Goal: Book appointment/travel/reservation

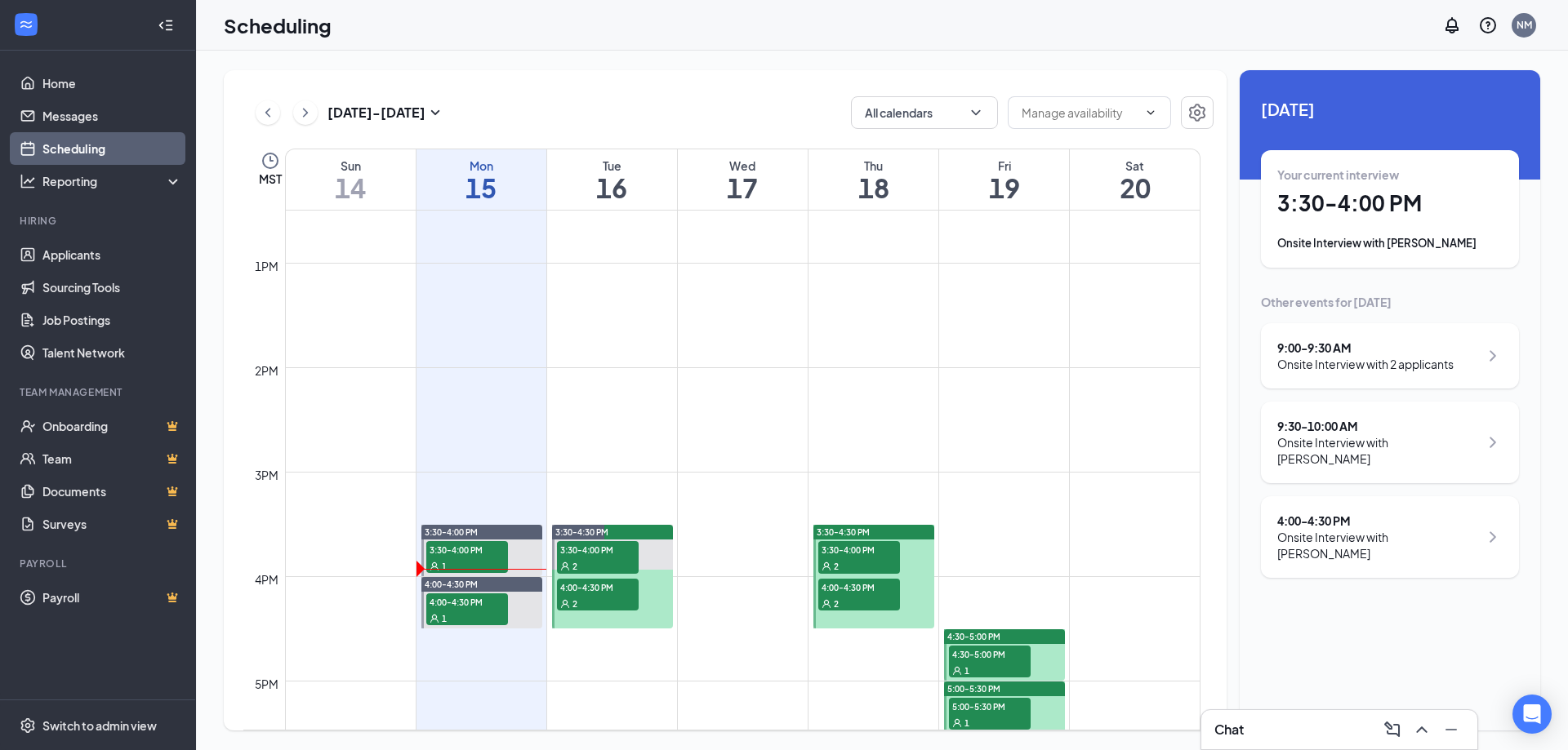
scroll to position [1374, 0]
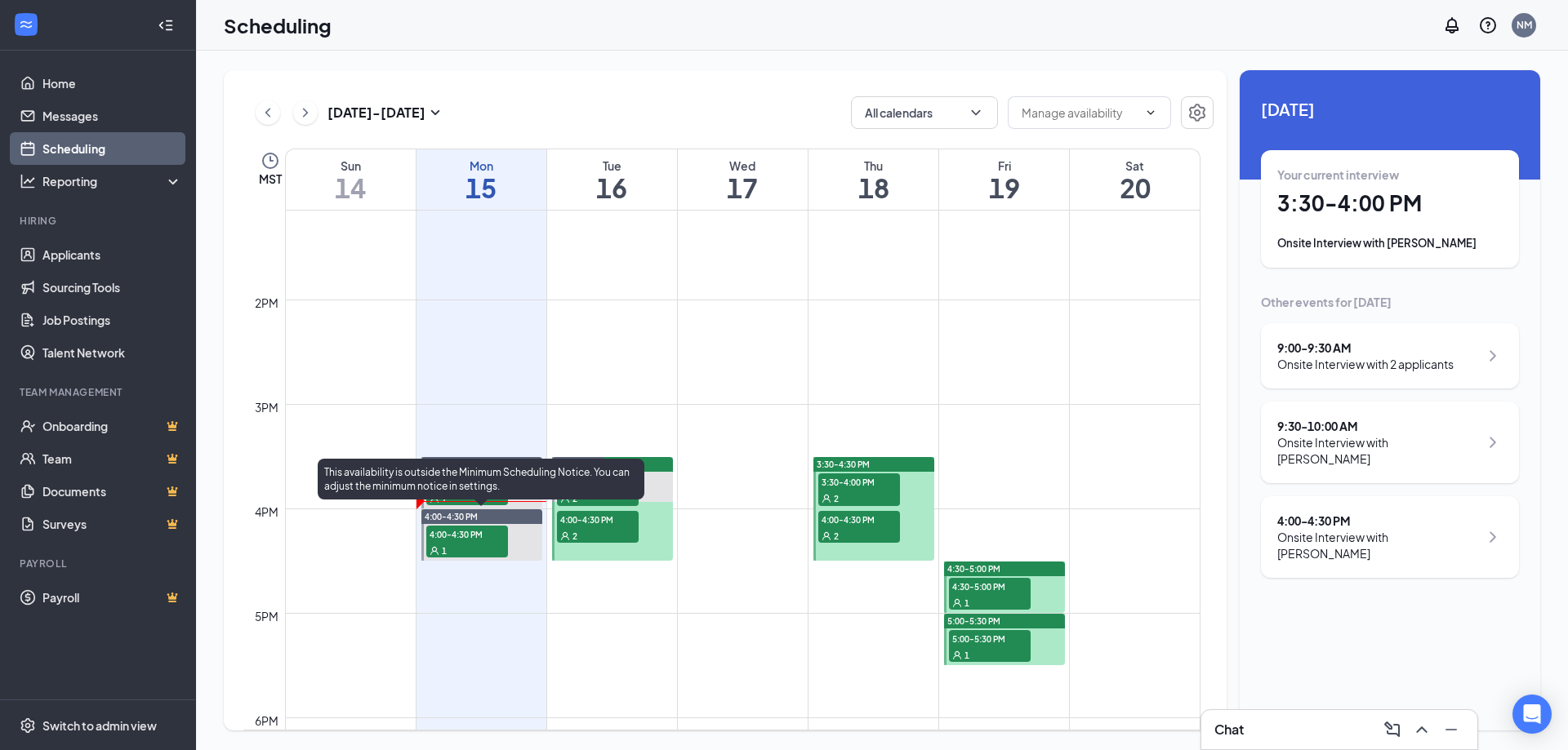
click at [485, 545] on div "1" at bounding box center [467, 550] width 82 height 16
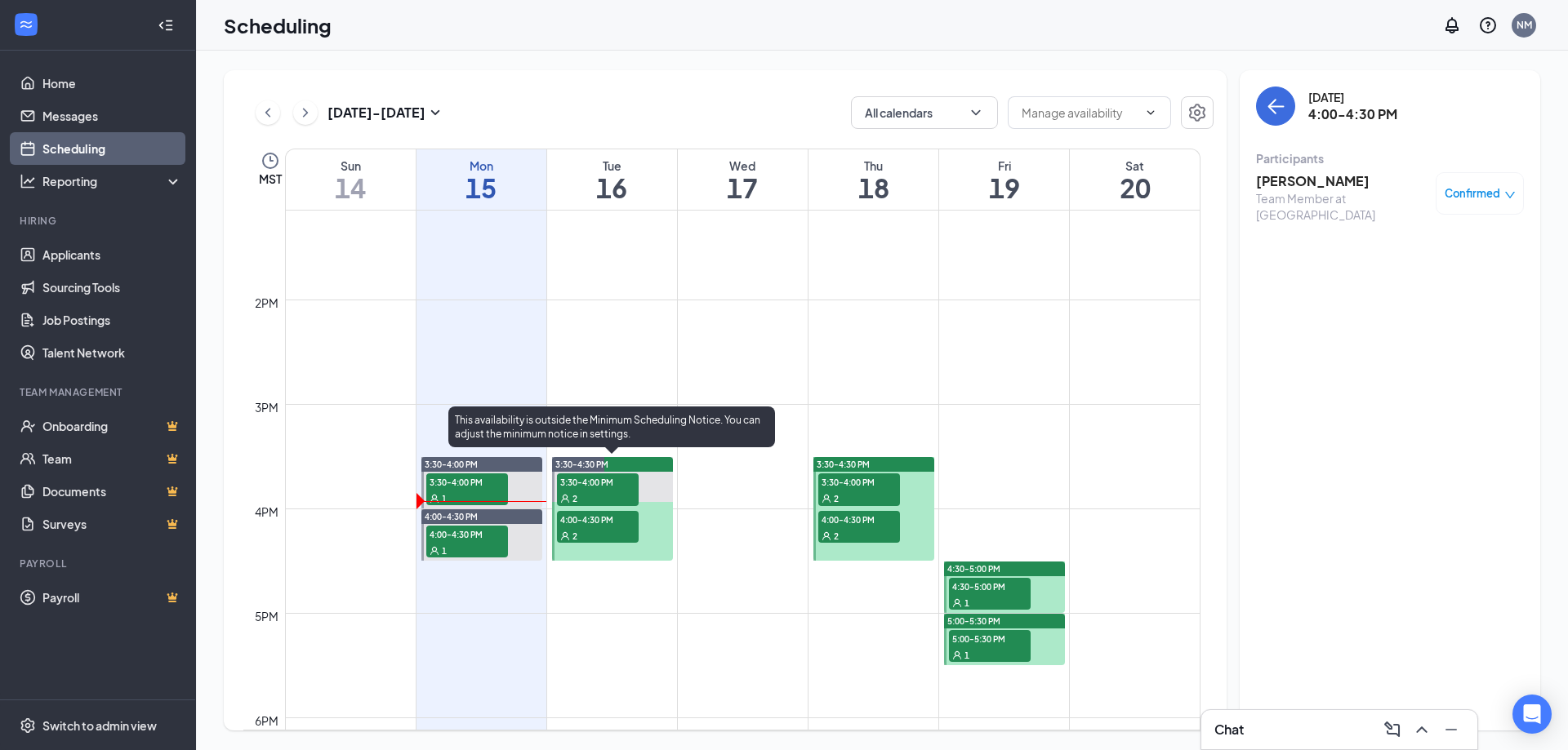
click at [596, 541] on div "2" at bounding box center [598, 535] width 82 height 16
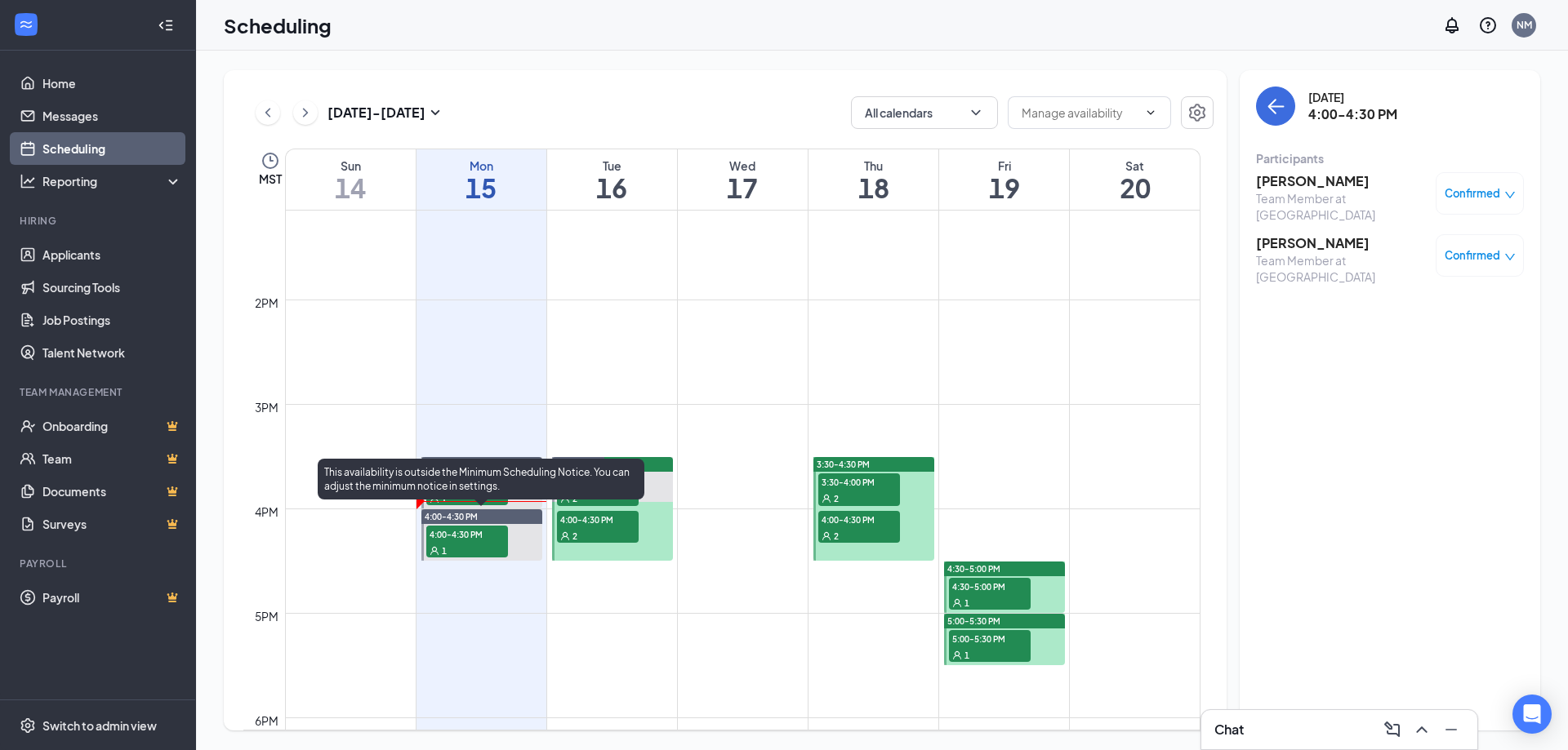
click at [477, 495] on div "This availability is outside the Minimum Scheduling Notice. You can adjust the …" at bounding box center [481, 479] width 326 height 41
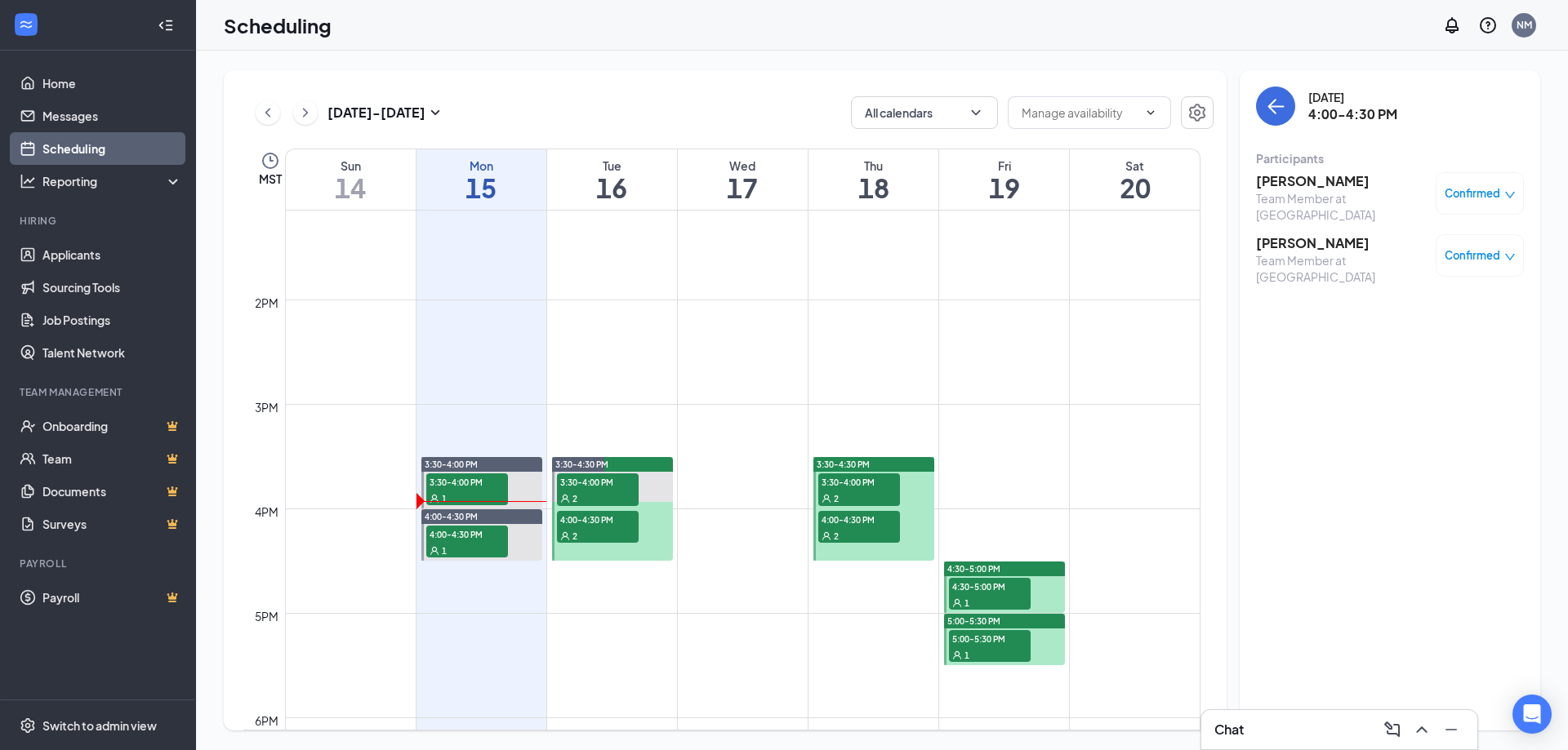
click at [846, 480] on span "3:30-4:00 PM" at bounding box center [859, 481] width 82 height 16
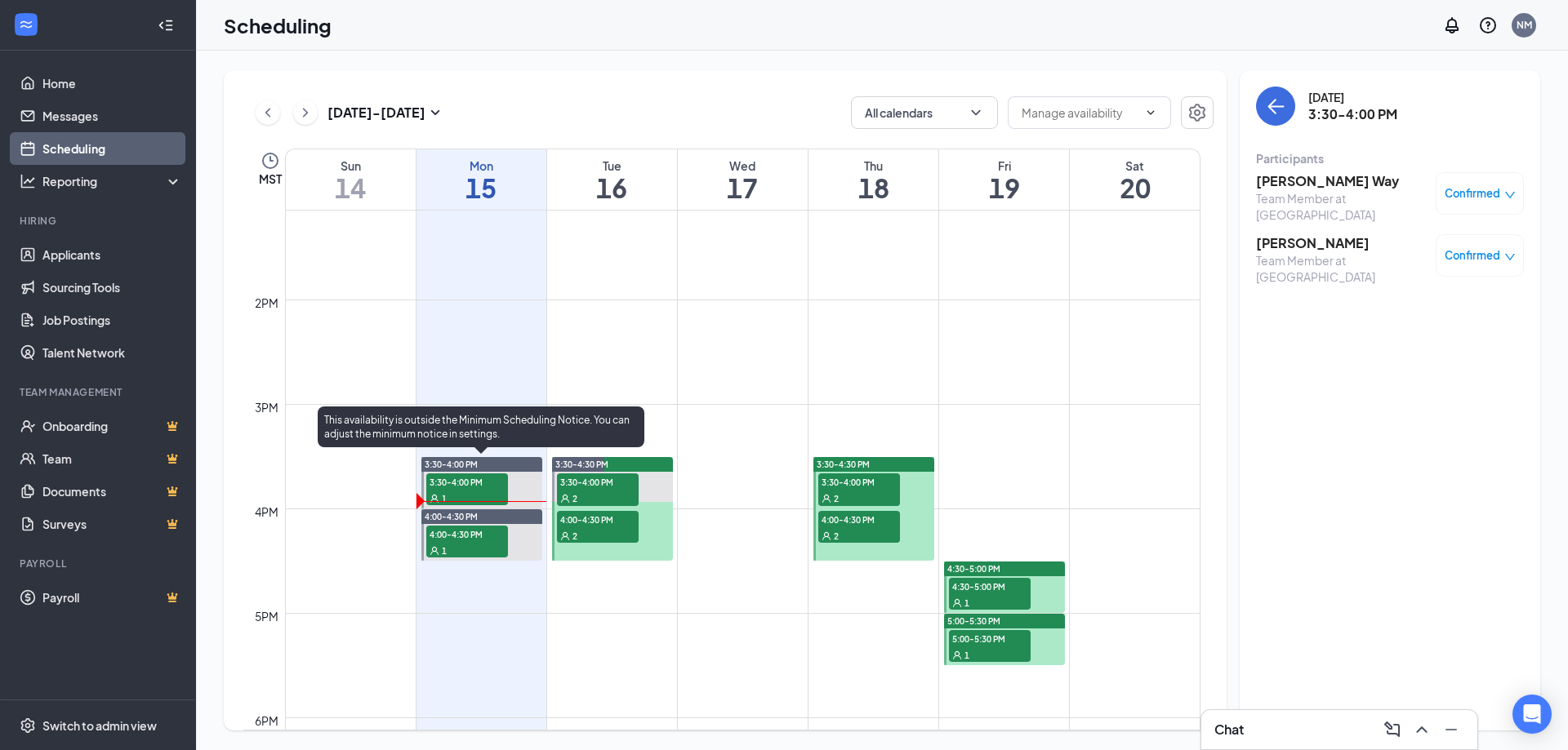
click at [476, 492] on div "1" at bounding box center [467, 498] width 82 height 16
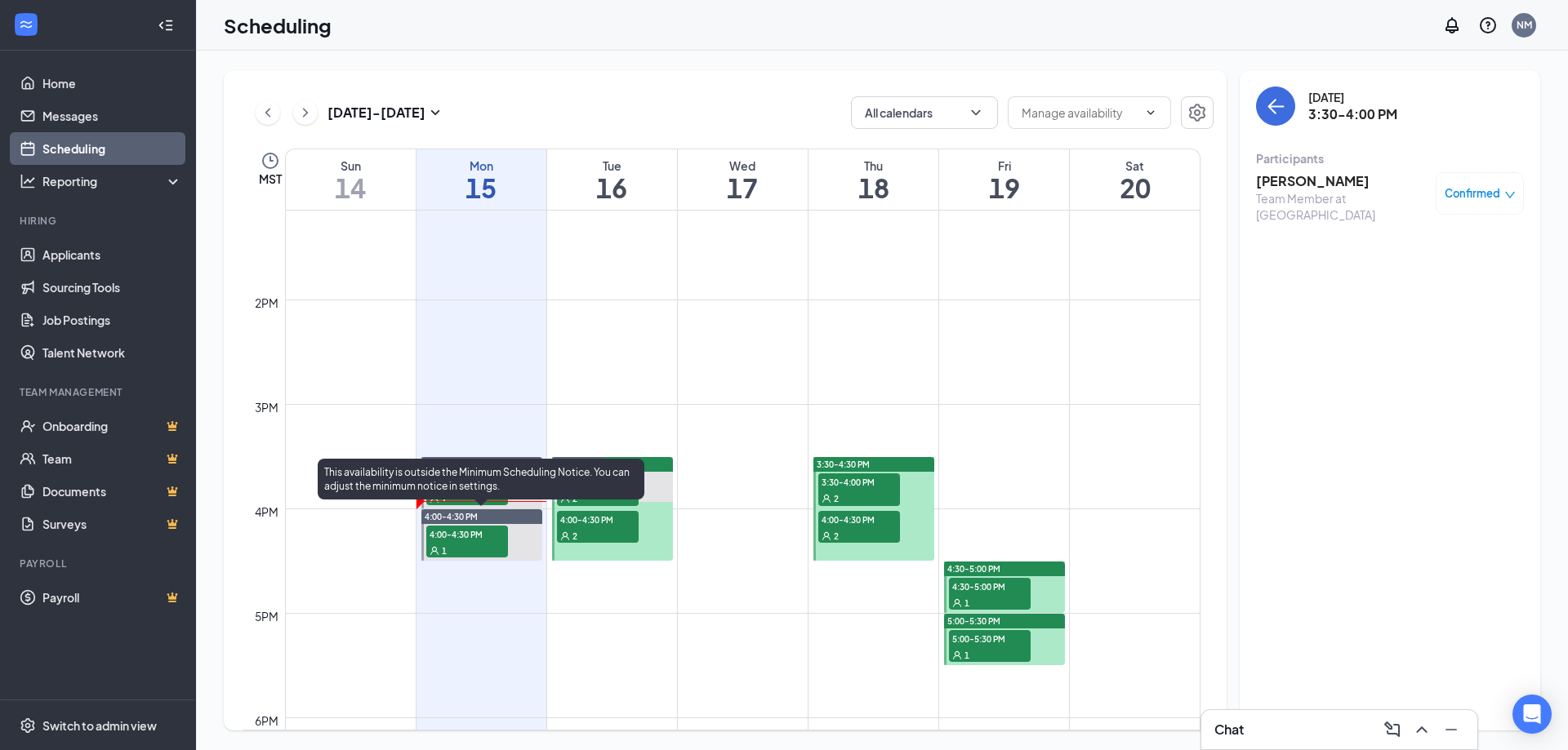
click at [473, 536] on span "4:00-4:30 PM" at bounding box center [467, 533] width 82 height 16
